Goal: Find specific page/section: Find specific page/section

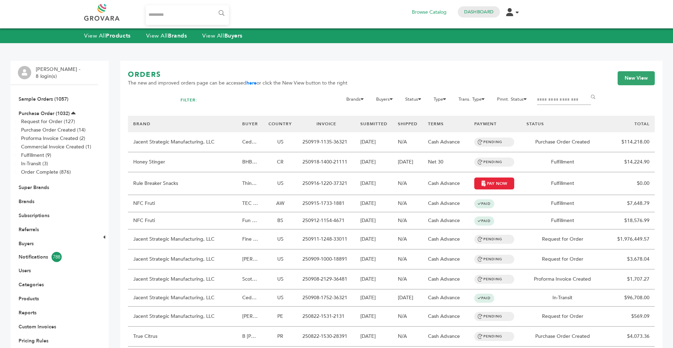
drag, startPoint x: 0, startPoint y: 0, endPoint x: 446, endPoint y: 116, distance: 460.7
click at [181, 37] on strong "Brands" at bounding box center [177, 36] width 19 height 8
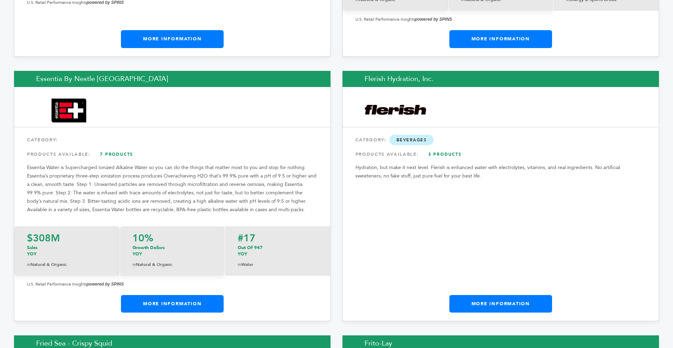
scroll to position [3864, 0]
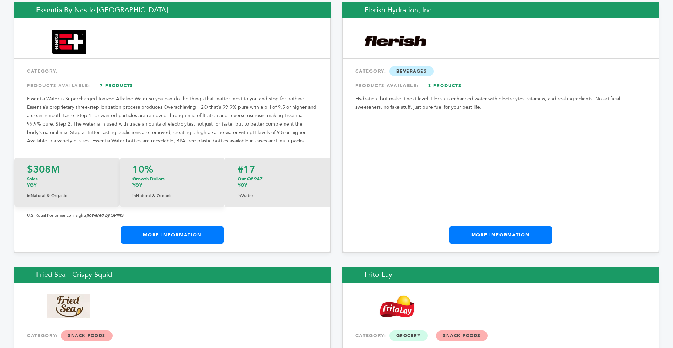
drag, startPoint x: 671, startPoint y: 10, endPoint x: 659, endPoint y: 127, distance: 117.3
click at [541, 226] on link "More Information" at bounding box center [500, 235] width 103 height 18
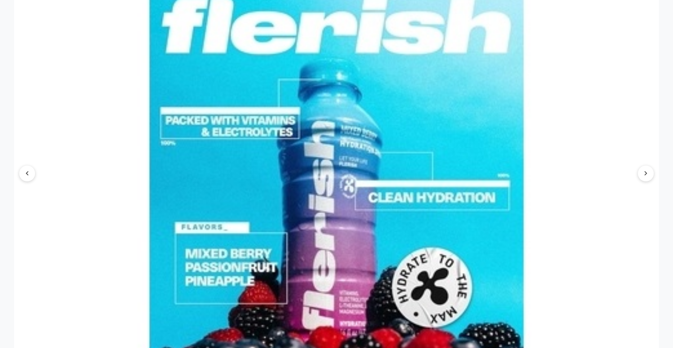
scroll to position [743, 0]
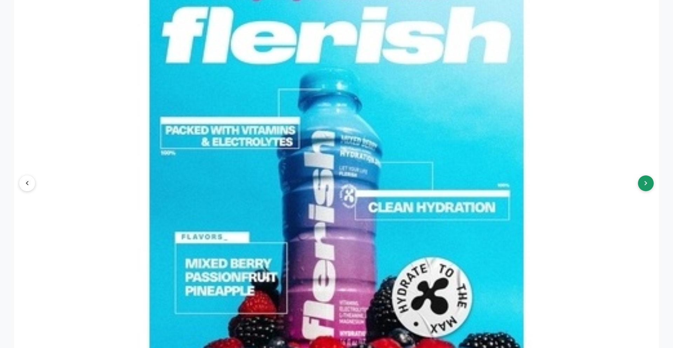
click at [638, 183] on button at bounding box center [646, 183] width 16 height 16
click at [643, 184] on button at bounding box center [646, 183] width 16 height 16
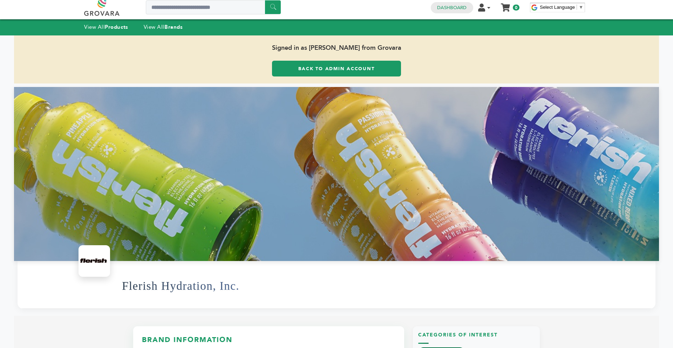
scroll to position [0, 0]
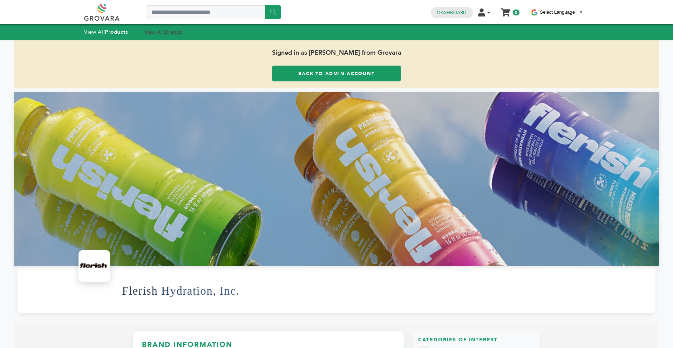
click at [177, 31] on strong "Brands" at bounding box center [173, 31] width 18 height 7
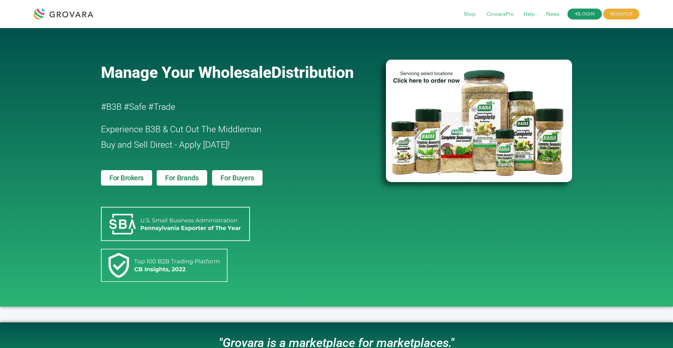
click at [589, 15] on link "LOGIN" at bounding box center [585, 14] width 34 height 11
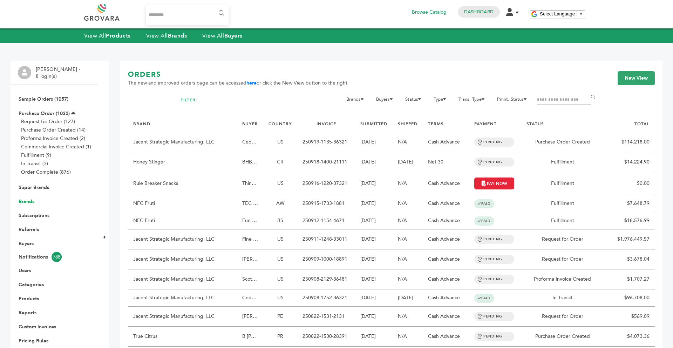
click at [28, 203] on link "Brands" at bounding box center [27, 201] width 16 height 7
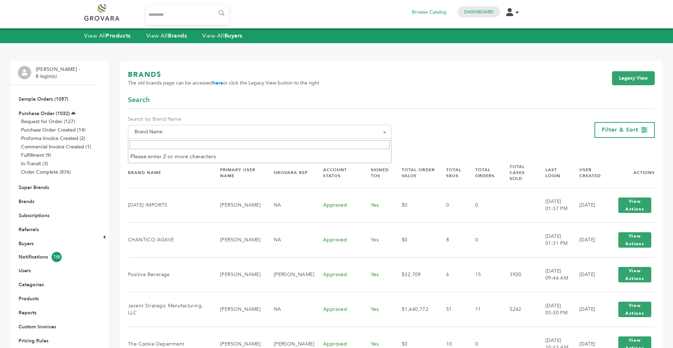
click at [280, 137] on span "Brand Name" at bounding box center [260, 132] width 256 height 10
click at [264, 147] on input "Search" at bounding box center [260, 144] width 260 height 9
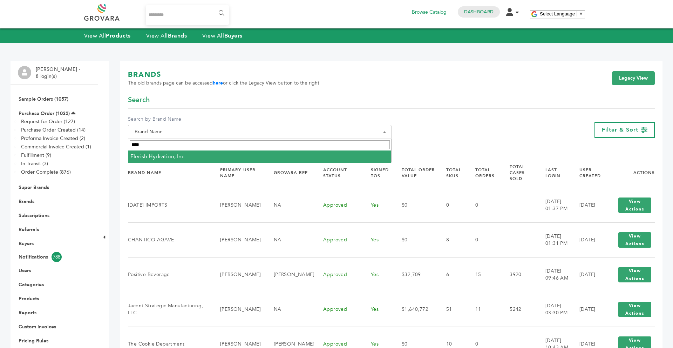
type input "****"
select select "**********"
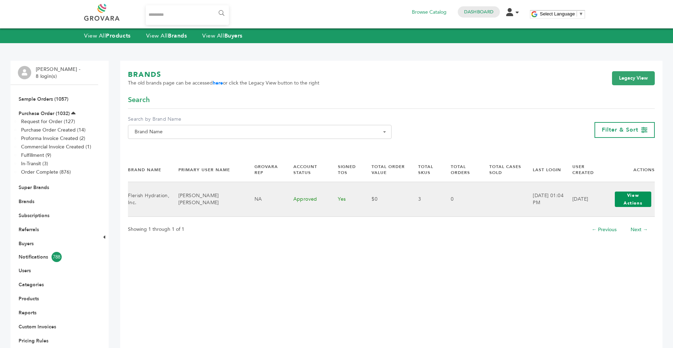
click at [620, 202] on button "View Actions" at bounding box center [633, 198] width 36 height 15
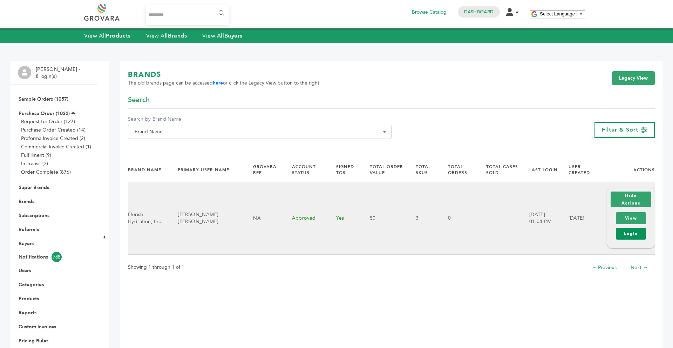
click at [621, 236] on link "Login" at bounding box center [631, 234] width 30 height 12
